Goal: Information Seeking & Learning: Learn about a topic

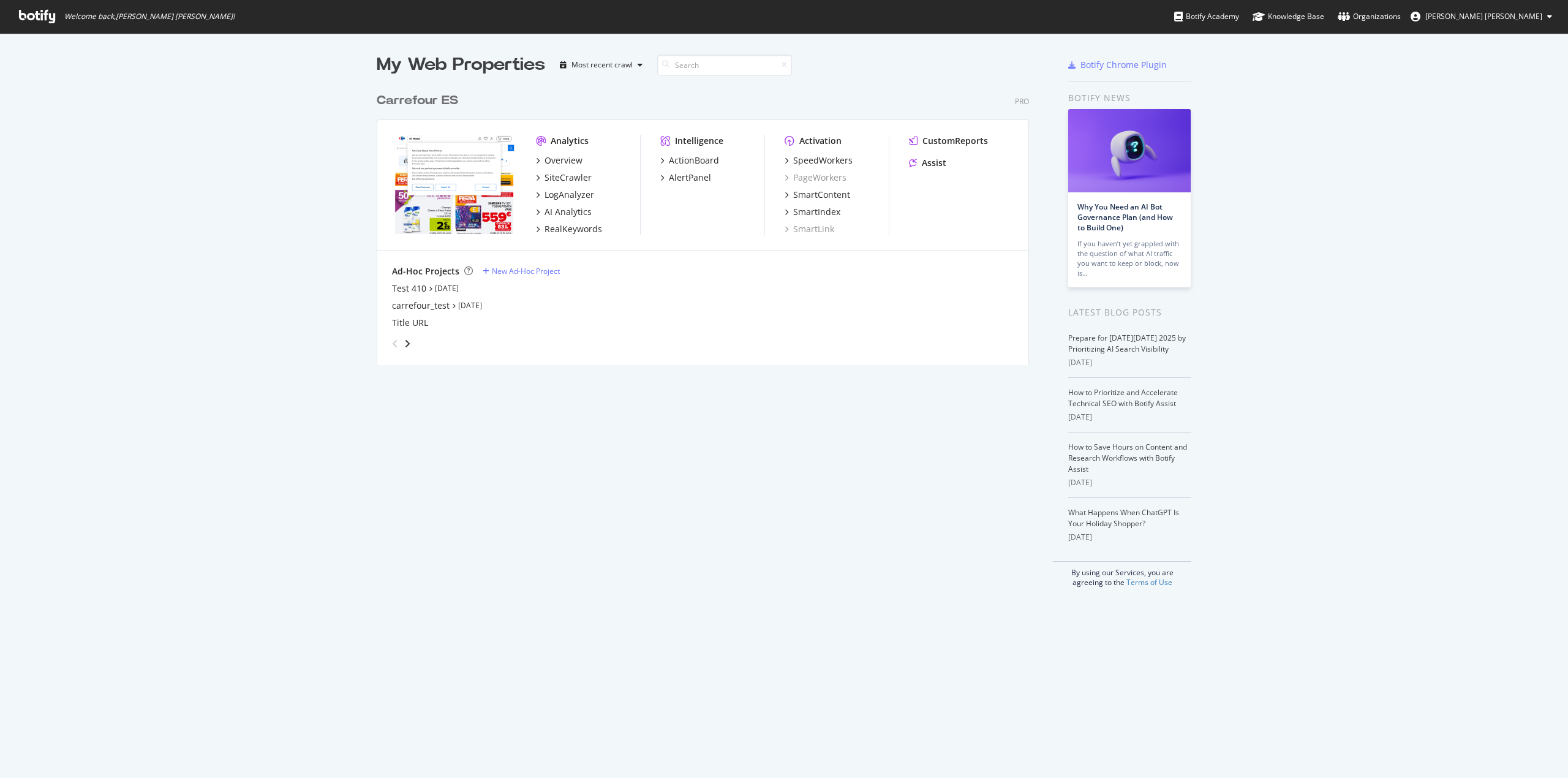
scroll to position [766, 1543]
click at [562, 226] on div "RealKeywords" at bounding box center [573, 229] width 57 height 12
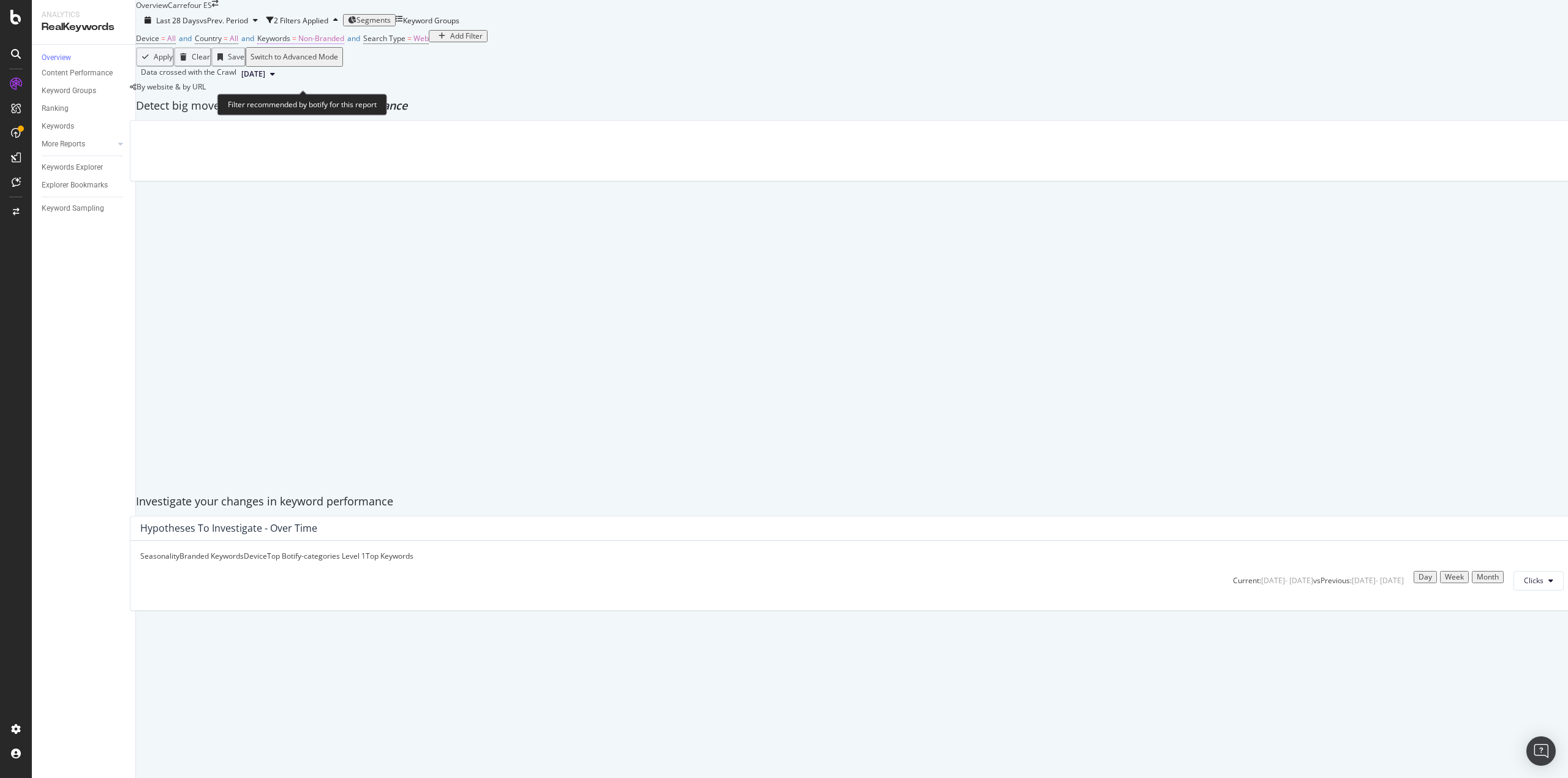
click at [344, 43] on span "Non-Branded" at bounding box center [321, 38] width 46 height 10
click at [322, 94] on span "Non-Branded" at bounding box center [304, 89] width 46 height 10
click at [65, 170] on div "Keywords Explorer" at bounding box center [72, 167] width 61 height 13
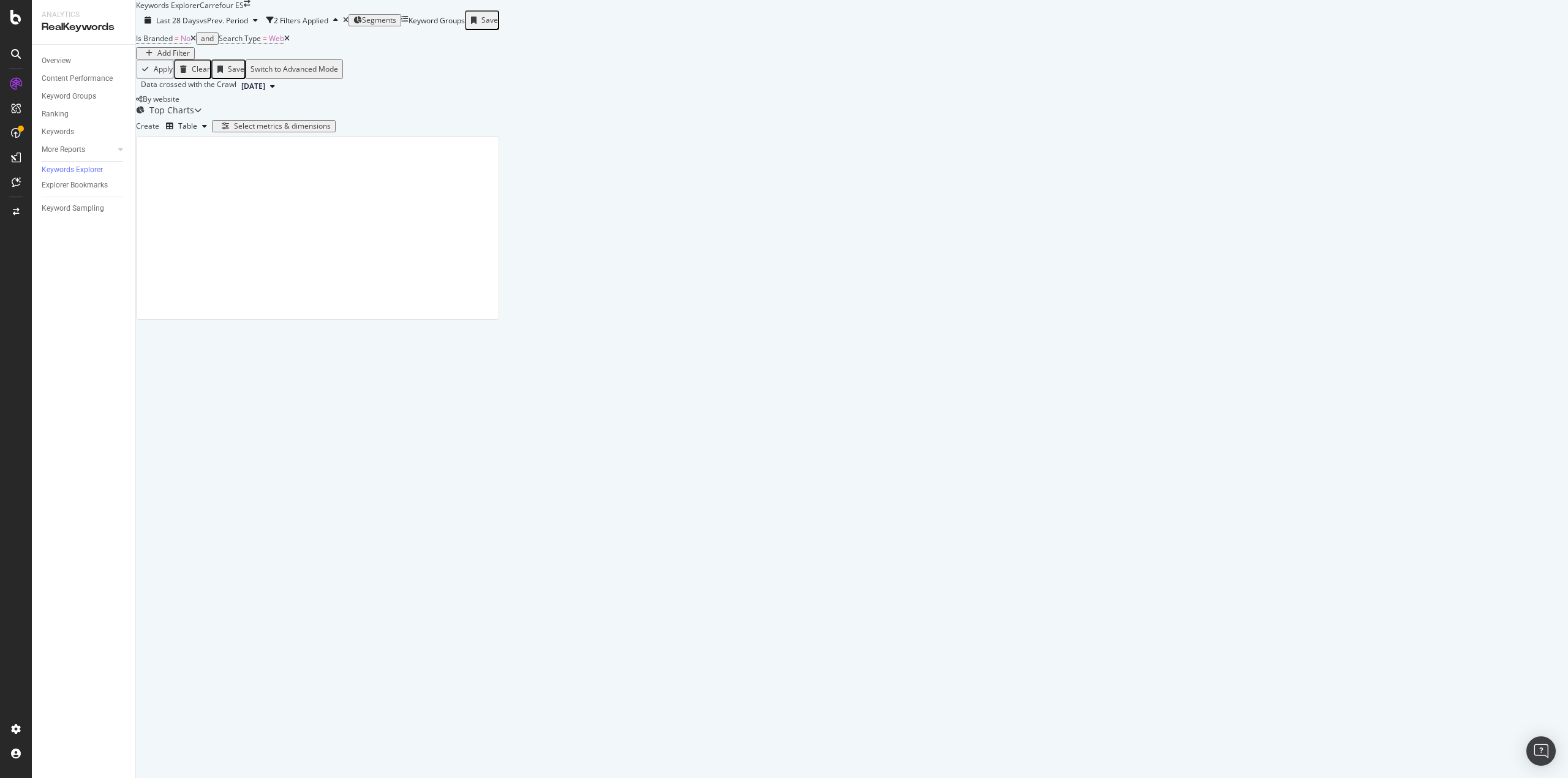
click at [190, 57] on div "Add Filter" at bounding box center [173, 54] width 33 height 9
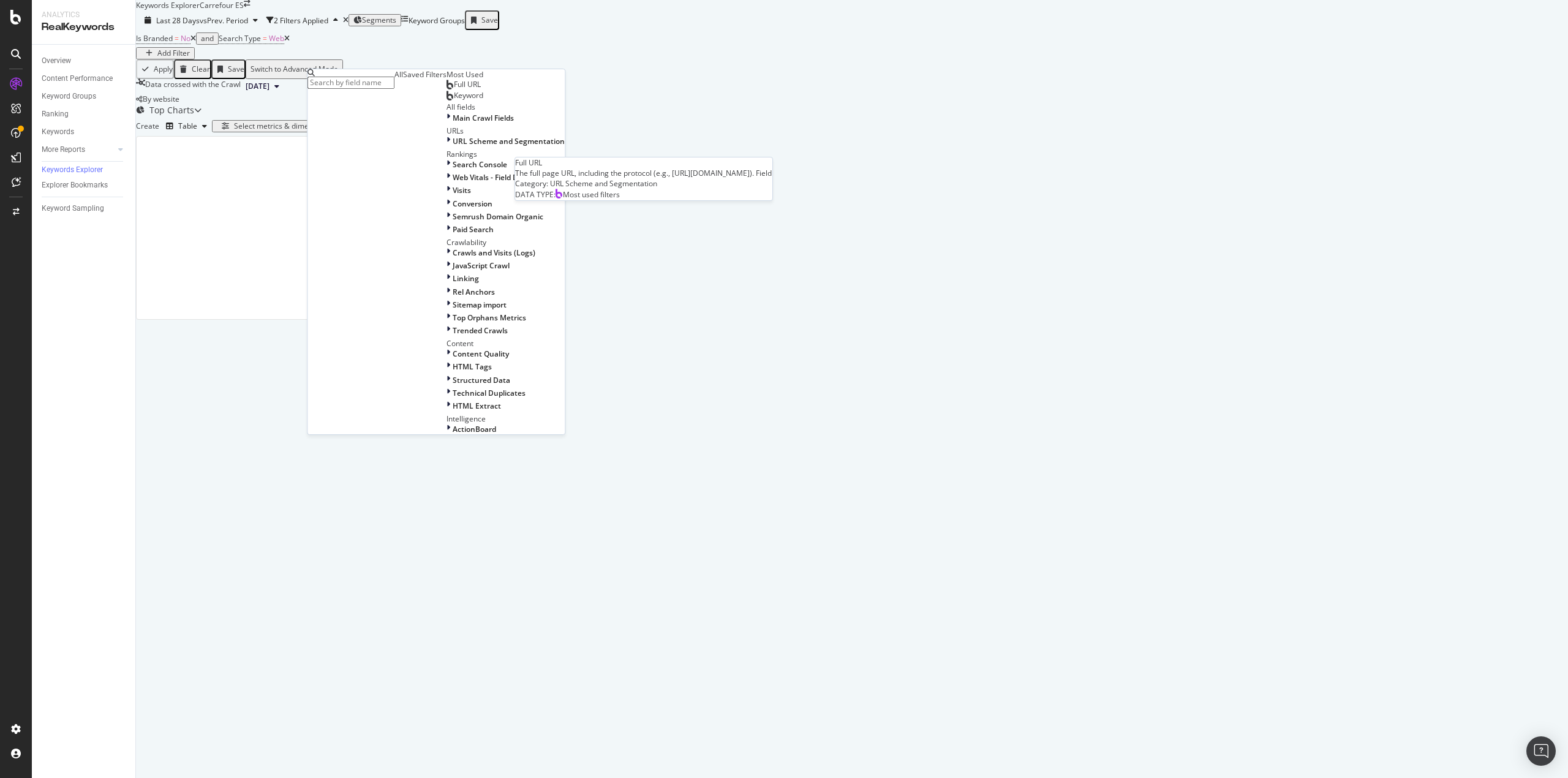
click at [454, 89] on span "Full URL" at bounding box center [467, 84] width 27 height 10
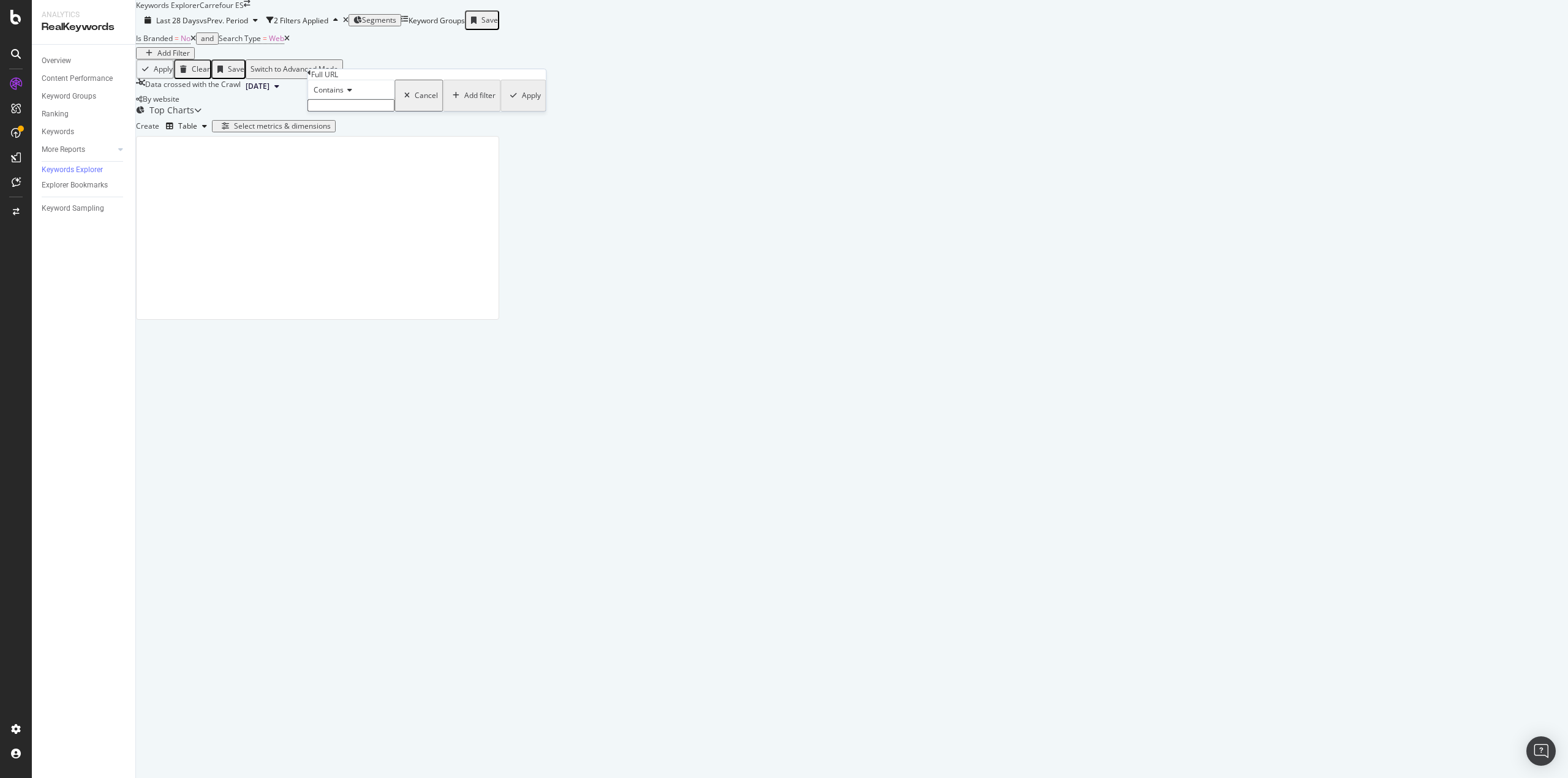
click at [359, 112] on input "text" at bounding box center [351, 105] width 87 height 12
type input "colgate"
click at [522, 103] on div "Apply" at bounding box center [531, 100] width 19 height 9
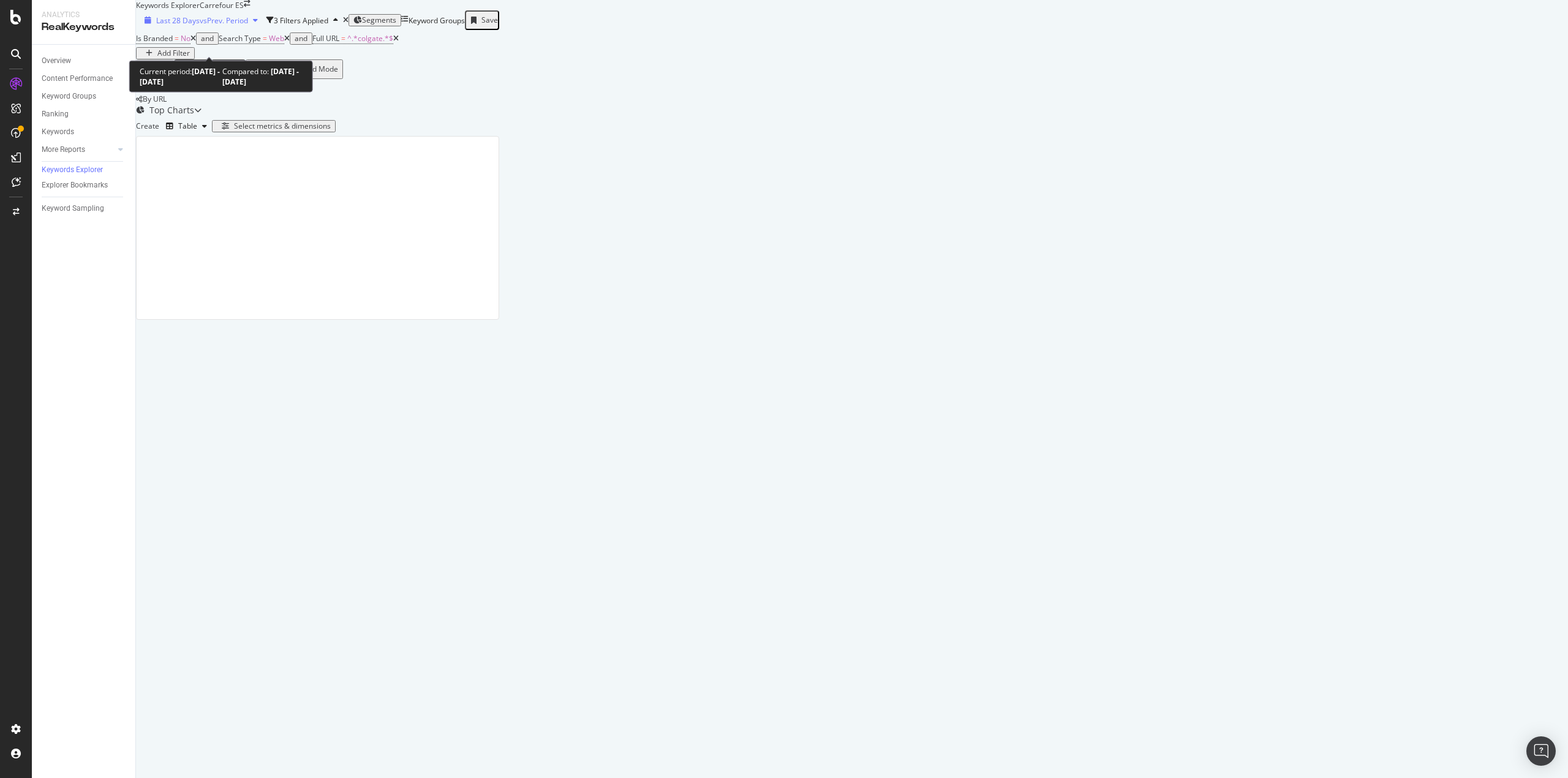
click at [233, 26] on span "vs Prev. Period" at bounding box center [223, 21] width 48 height 10
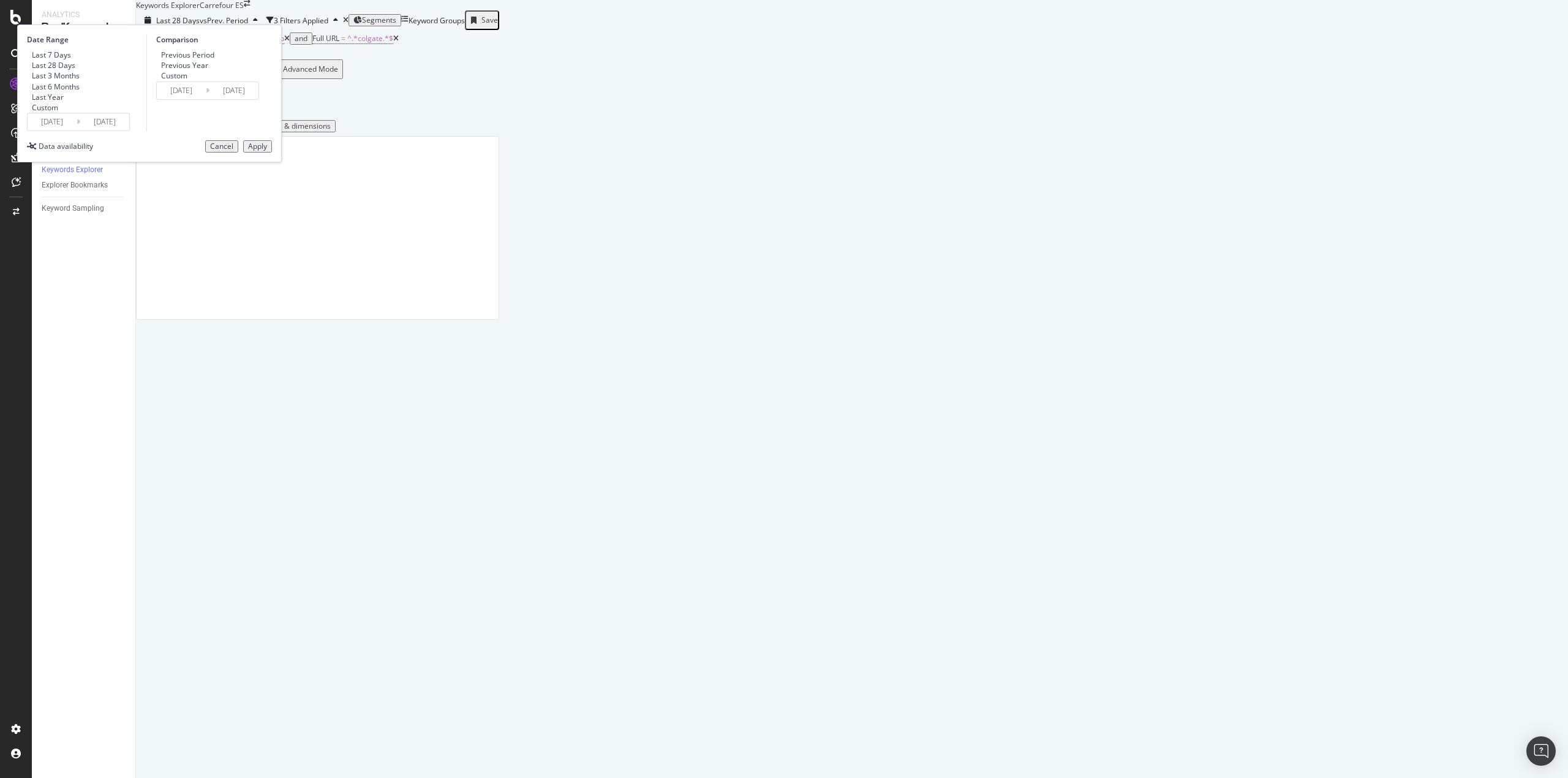
click at [80, 81] on div "Last 3 Months" at bounding box center [56, 76] width 48 height 10
type input "[DATE]"
click at [208, 71] on div "Previous Year" at bounding box center [184, 66] width 47 height 10
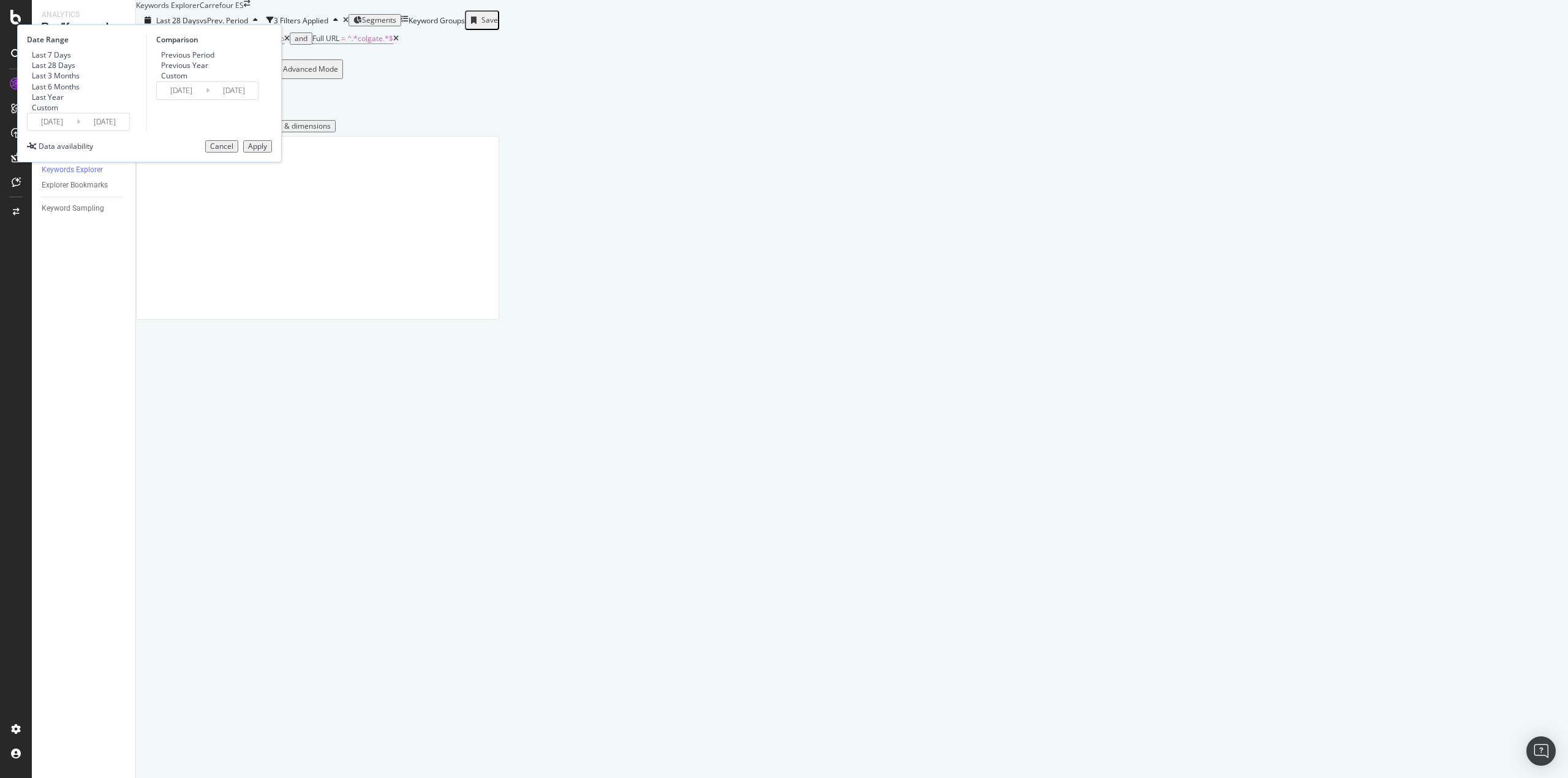
type input "[DATE]"
click at [267, 150] on div "Apply" at bounding box center [257, 147] width 19 height 9
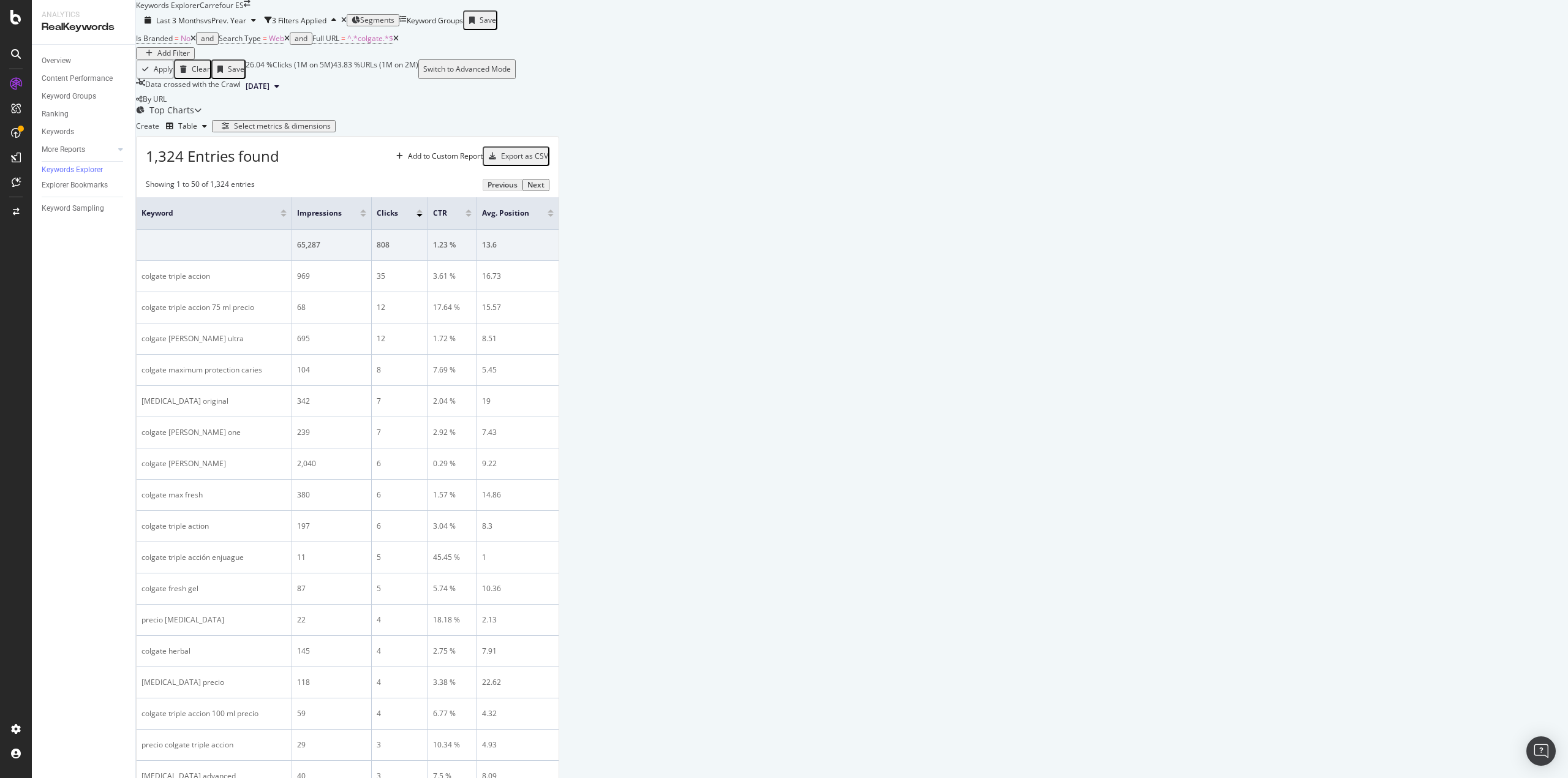
click at [330, 130] on div "Select metrics & dimensions" at bounding box center [273, 127] width 114 height 9
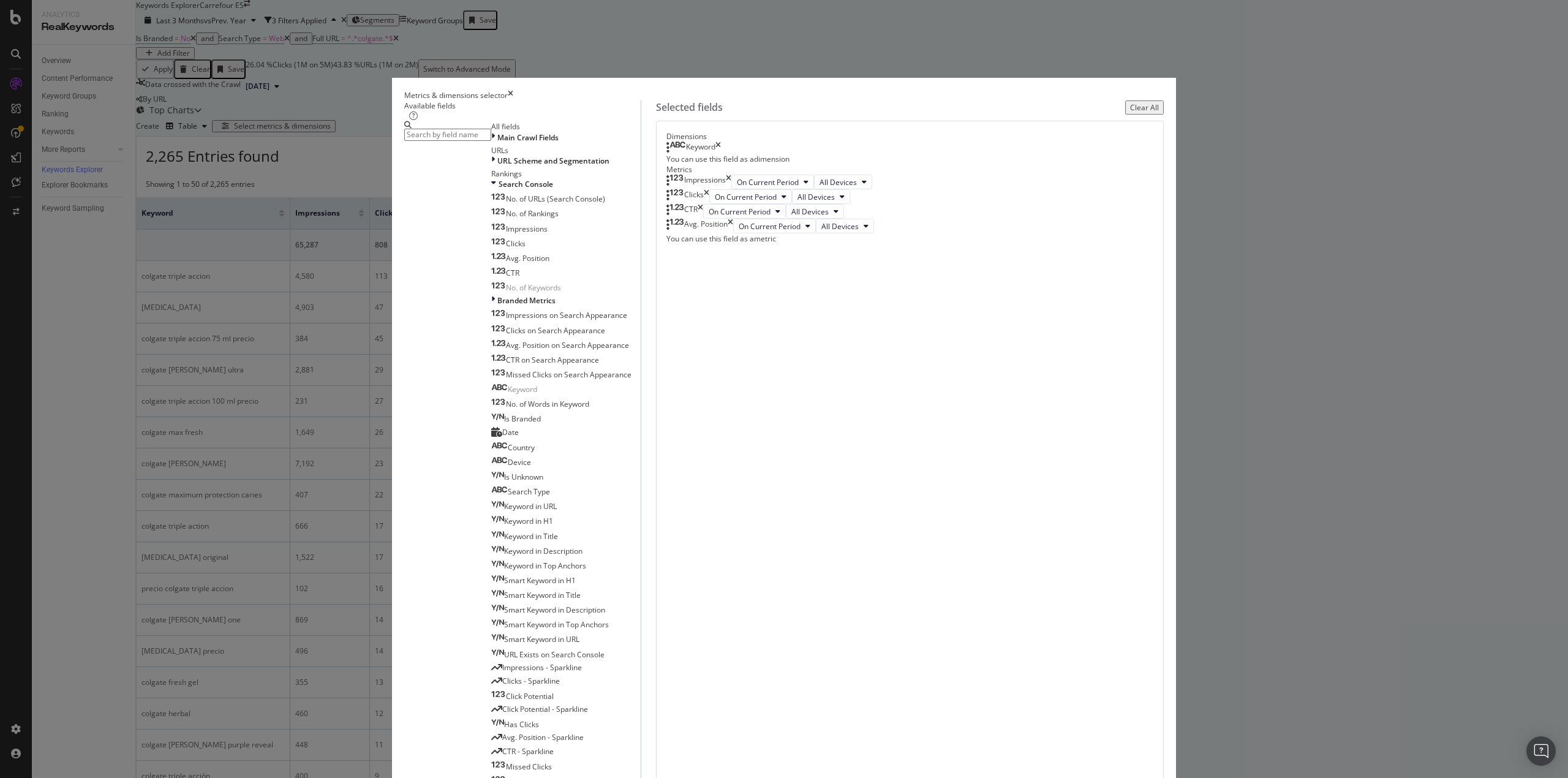
click at [491, 141] on input "modal" at bounding box center [447, 135] width 87 height 12
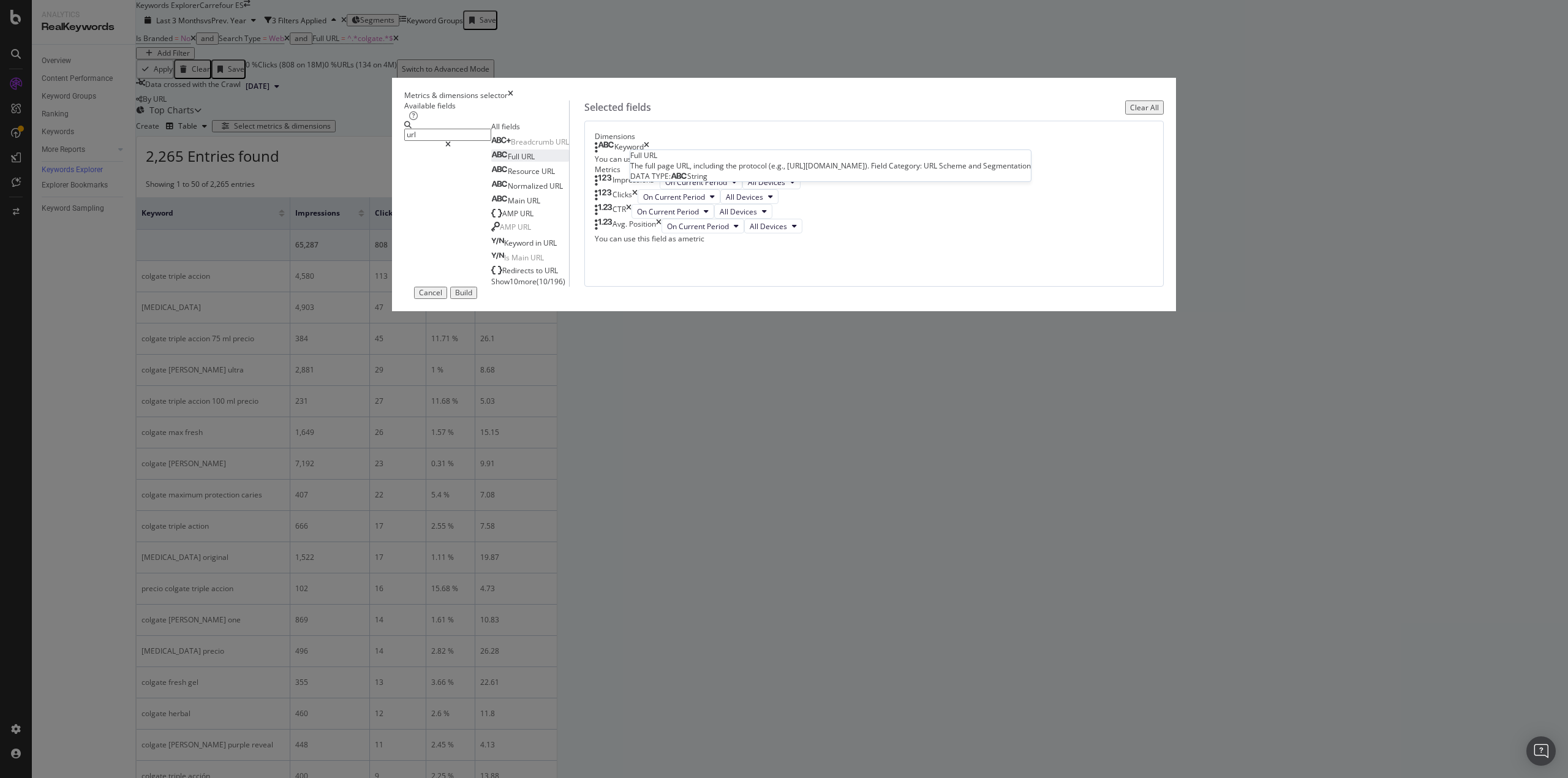
type input "url"
click at [534, 162] on div "Full URL" at bounding box center [513, 156] width 43 height 10
click at [649, 154] on icon "times" at bounding box center [646, 147] width 5 height 12
click at [472, 297] on div "Build" at bounding box center [463, 293] width 17 height 9
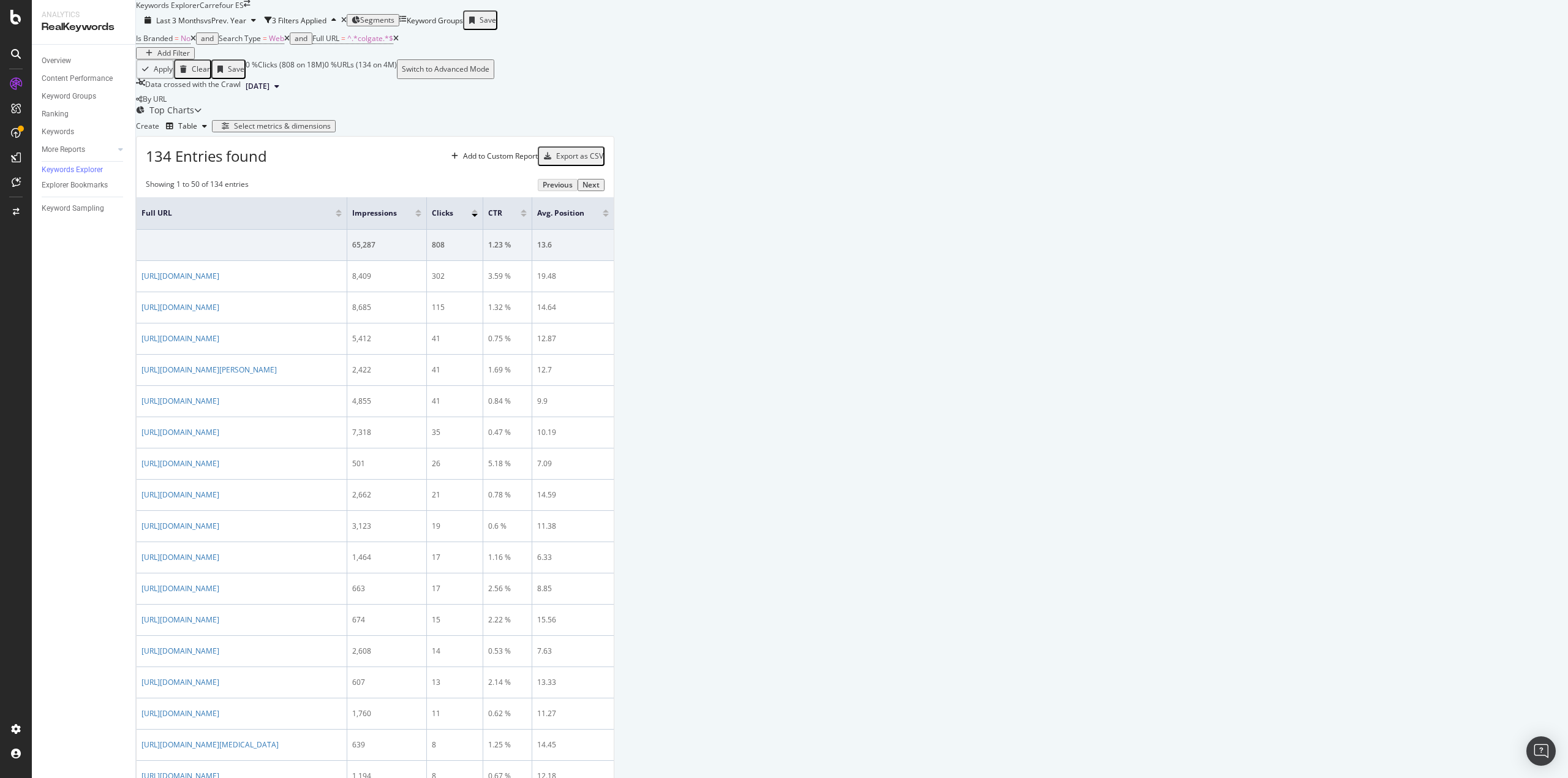
click at [421, 217] on div at bounding box center [418, 215] width 6 height 3
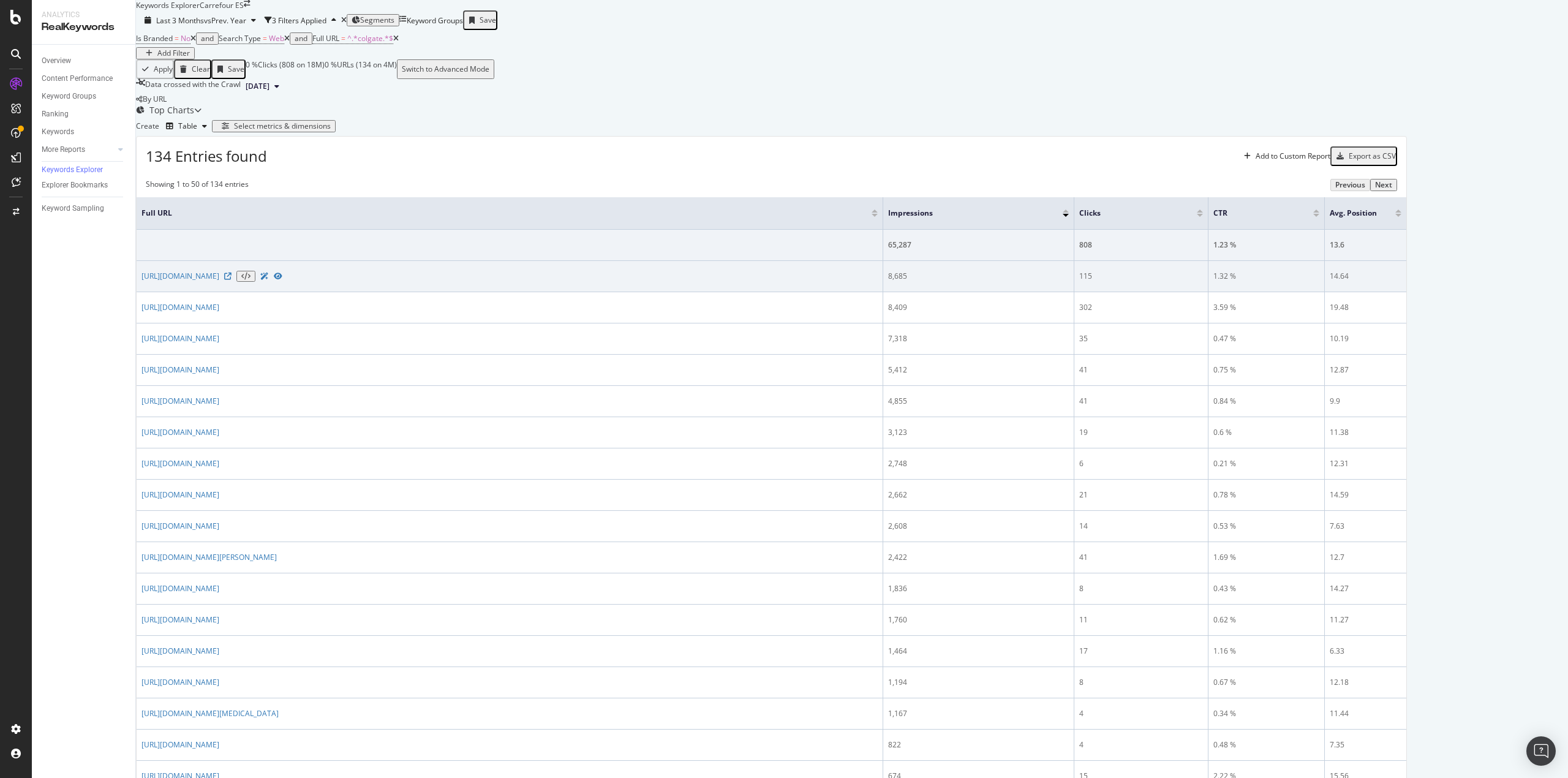
click at [563, 282] on div "[URL][DOMAIN_NAME]" at bounding box center [509, 276] width 736 height 11
click at [231, 280] on icon at bounding box center [228, 276] width 7 height 7
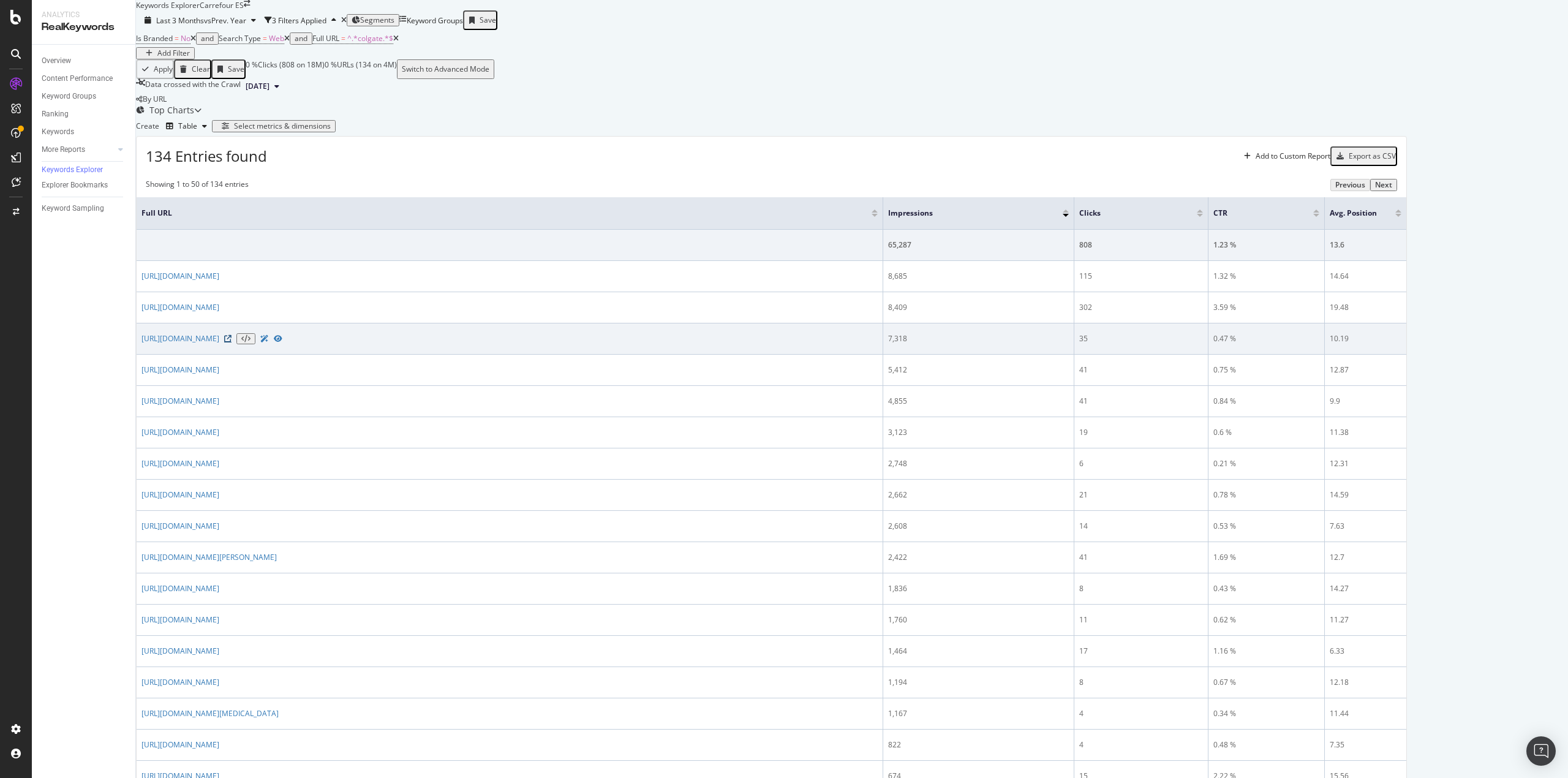
click at [231, 342] on icon at bounding box center [228, 339] width 7 height 7
